Goal: Task Accomplishment & Management: Complete application form

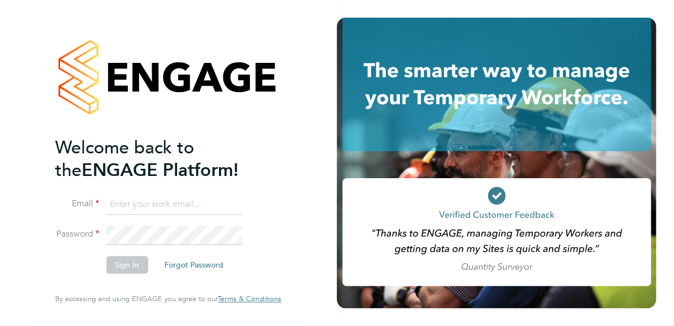
click at [158, 207] on input at bounding box center [174, 205] width 136 height 20
type input "[EMAIL_ADDRESS][DOMAIN_NAME]"
click at [137, 260] on button "Sign In" at bounding box center [127, 266] width 42 height 18
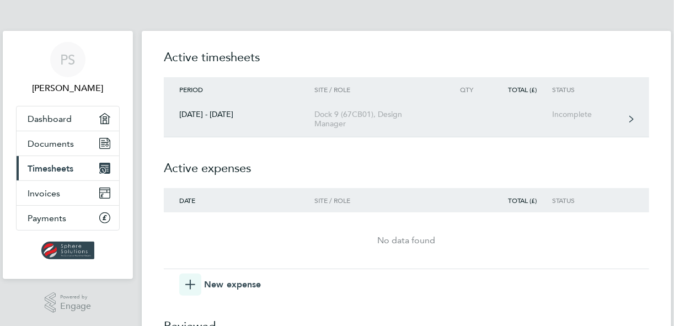
click at [621, 117] on link "27 Sept - 03 Oct 2025 Dock 9 (67CB01), Design Manager Incomplete" at bounding box center [406, 120] width 485 height 36
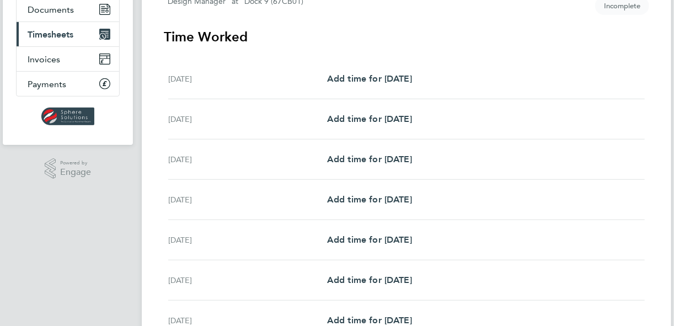
scroll to position [132, 0]
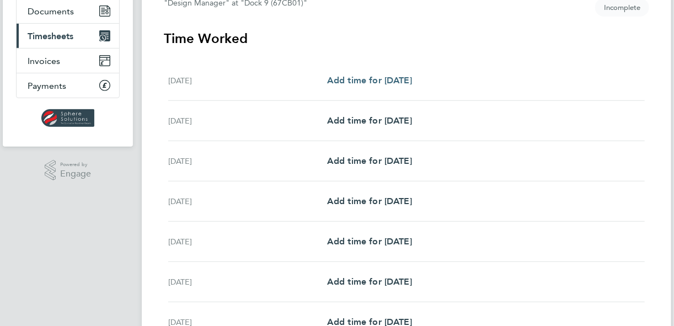
click at [403, 81] on span "Add time for Sat 27 Sep" at bounding box center [369, 80] width 85 height 10
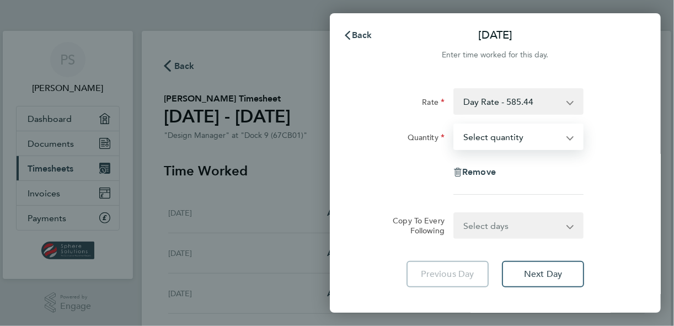
click at [501, 140] on select "Select quantity 0.5 1" at bounding box center [512, 137] width 115 height 24
click at [455, 125] on select "Select quantity 0.5 1" at bounding box center [512, 137] width 115 height 24
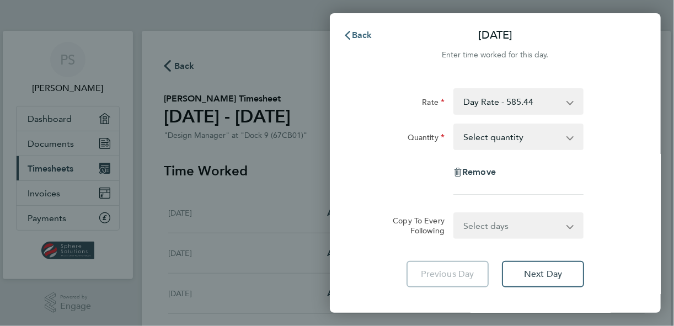
click at [357, 34] on span "Back" at bounding box center [362, 35] width 20 height 10
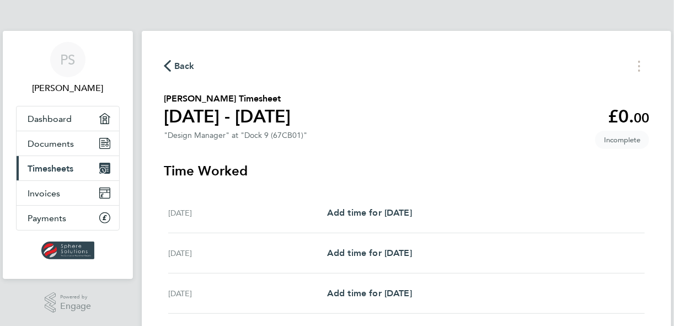
click at [184, 64] on span "Back" at bounding box center [184, 66] width 20 height 13
